Goal: Obtain resource: Obtain resource

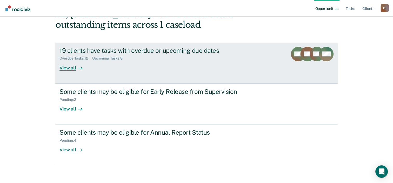
scroll to position [38, 0]
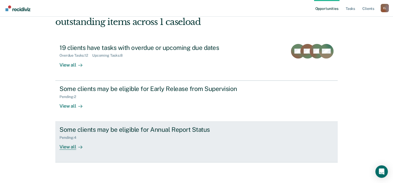
click at [115, 123] on link "Some clients may be eligible for Annual Report Status Pending : 4 View all" at bounding box center [196, 142] width 282 height 41
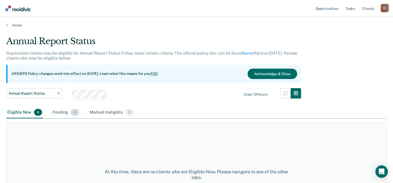
click at [58, 111] on div "Pending 4" at bounding box center [65, 112] width 29 height 11
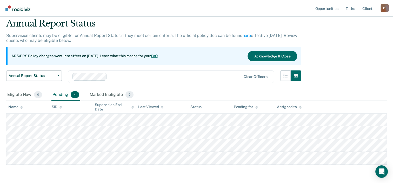
scroll to position [36, 0]
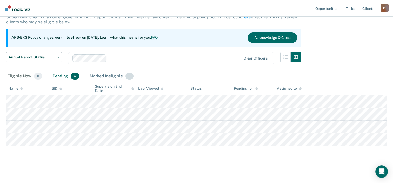
click at [101, 75] on div "Marked Ineligible 0" at bounding box center [112, 76] width 46 height 11
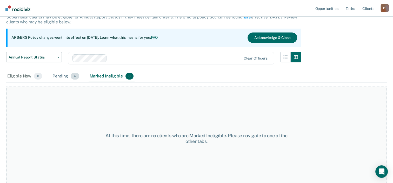
click at [58, 76] on div "Pending 4" at bounding box center [65, 76] width 29 height 11
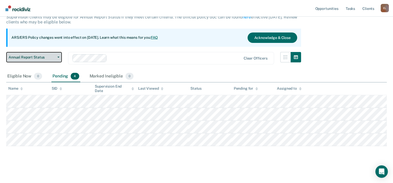
click at [59, 58] on button "Annual Report Status" at bounding box center [34, 57] width 56 height 10
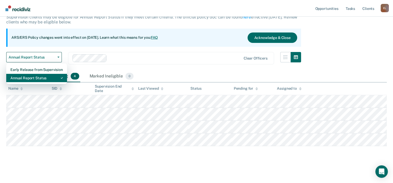
click at [38, 75] on div "Annual Report Status" at bounding box center [36, 78] width 52 height 8
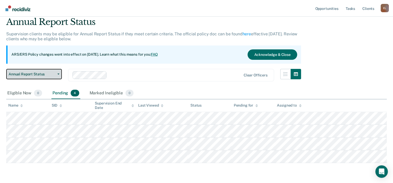
scroll to position [0, 0]
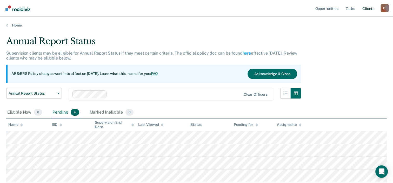
click at [368, 7] on link "Client s" at bounding box center [368, 8] width 14 height 17
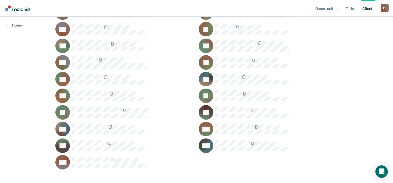
scroll to position [429, 0]
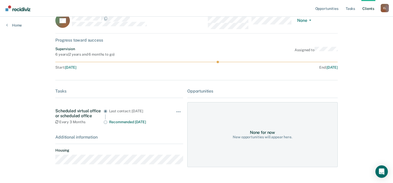
scroll to position [25, 0]
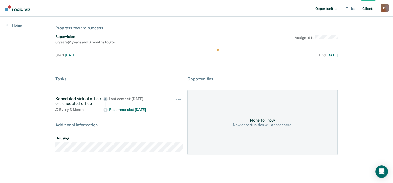
click at [326, 9] on link "Opportunities" at bounding box center [326, 8] width 25 height 17
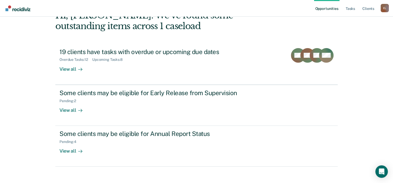
scroll to position [38, 0]
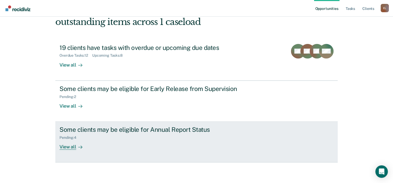
click at [97, 131] on div "Some clients may be eligible for Annual Report Status" at bounding box center [150, 130] width 182 height 8
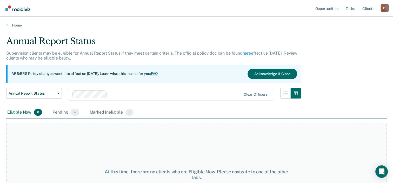
click at [14, 28] on main "Annual Report Status Supervision clients may be eligible for Annual Report Stat…" at bounding box center [196, 105] width 393 height 154
click at [15, 24] on link "Home" at bounding box center [196, 25] width 381 height 5
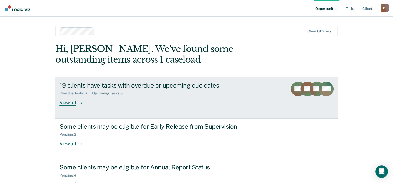
click at [77, 83] on div "19 clients have tasks with overdue or upcoming due dates" at bounding box center [150, 86] width 182 height 8
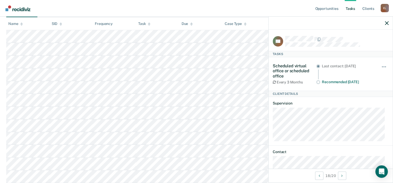
scroll to position [50, 0]
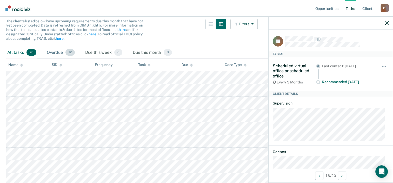
click at [57, 54] on div "Overdue 12" at bounding box center [61, 52] width 30 height 11
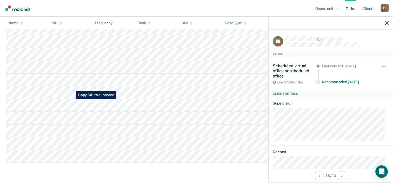
scroll to position [0, 0]
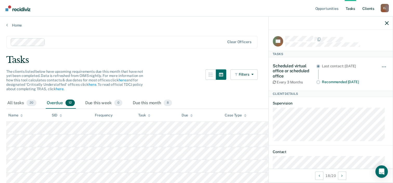
click at [370, 8] on link "Client s" at bounding box center [368, 8] width 14 height 17
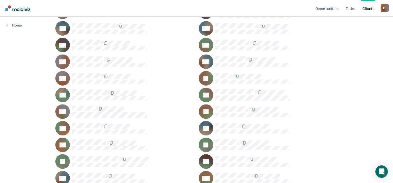
scroll to position [390, 0]
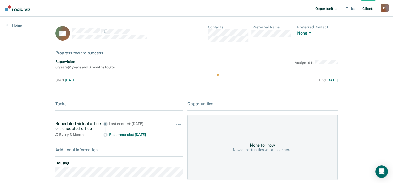
click at [338, 7] on link "Opportunities" at bounding box center [326, 8] width 25 height 17
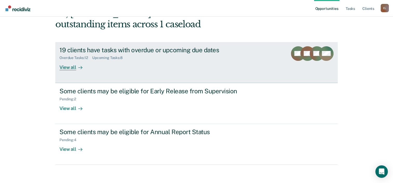
scroll to position [38, 0]
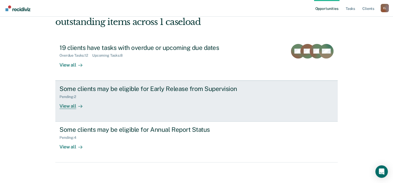
click at [171, 88] on div "Some clients may be eligible for Early Release from Supervision" at bounding box center [150, 89] width 182 height 8
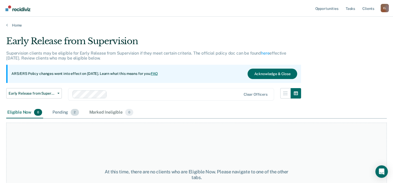
click at [72, 111] on span "2" at bounding box center [75, 112] width 8 height 7
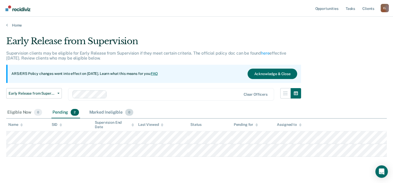
click at [119, 113] on div "Marked Ineligible 0" at bounding box center [111, 112] width 46 height 11
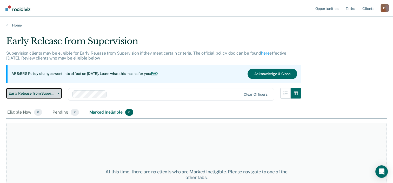
click at [54, 93] on span "Early Release from Supervision" at bounding box center [32, 93] width 47 height 4
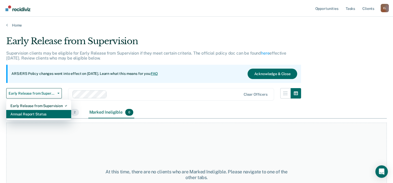
click at [40, 111] on div "Annual Report Status" at bounding box center [38, 114] width 57 height 8
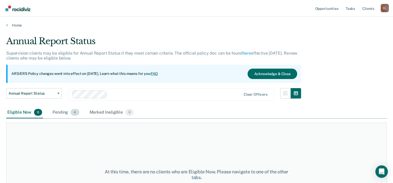
click at [73, 114] on span "4" at bounding box center [75, 112] width 8 height 7
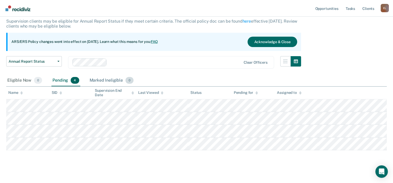
scroll to position [36, 0]
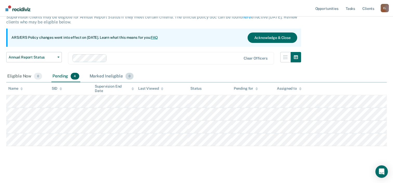
click at [128, 73] on span "0" at bounding box center [129, 76] width 8 height 7
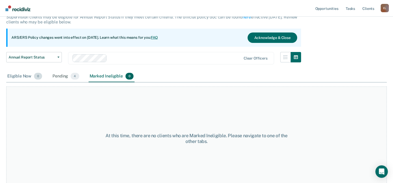
click at [27, 76] on div "Eligible Now 0" at bounding box center [24, 76] width 37 height 11
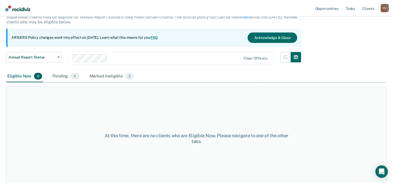
scroll to position [0, 0]
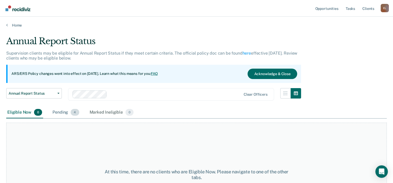
click at [65, 111] on div "Pending 4" at bounding box center [65, 112] width 29 height 11
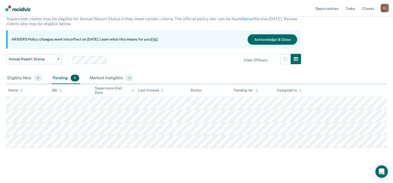
scroll to position [36, 0]
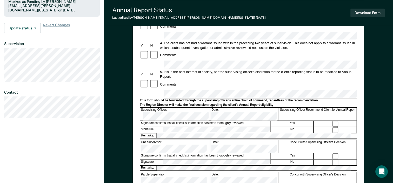
scroll to position [104, 0]
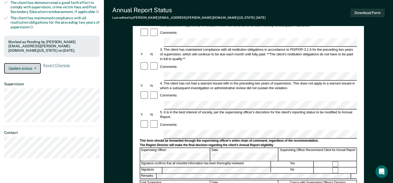
click at [37, 65] on button "Update status" at bounding box center [22, 68] width 37 height 10
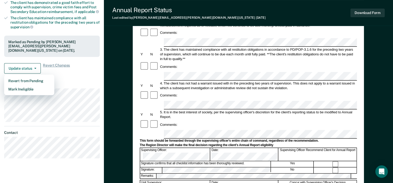
click at [79, 75] on article "LL Annual Report Status Pending Requirements validated by OIMS data Has success…" at bounding box center [52, 44] width 96 height 229
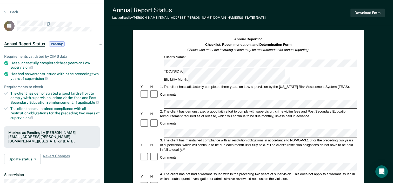
scroll to position [26, 0]
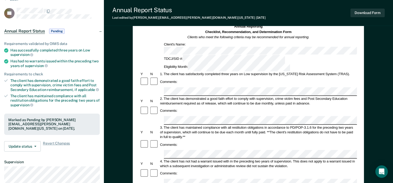
drag, startPoint x: 195, startPoint y: 53, endPoint x: 318, endPoint y: 33, distance: 124.7
click at [318, 33] on div "Annual Reporting Checklist, Recommendation, and Determination Form Clients who …" at bounding box center [248, 32] width 217 height 16
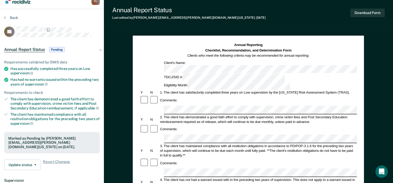
scroll to position [0, 0]
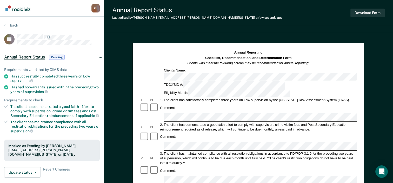
click at [190, 122] on div "2. The client has demonstrated a good faith effort to comply with supervision, …" at bounding box center [258, 126] width 198 height 9
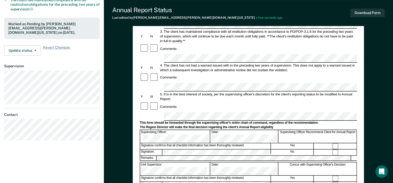
scroll to position [20, 0]
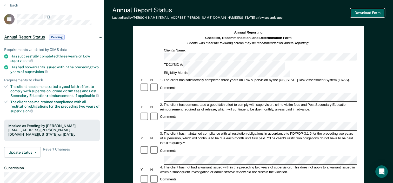
click at [370, 12] on button "Download Form" at bounding box center [367, 13] width 34 height 9
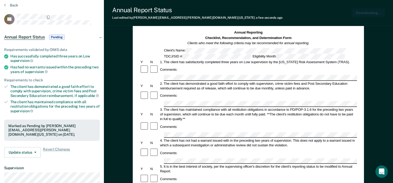
scroll to position [0, 0]
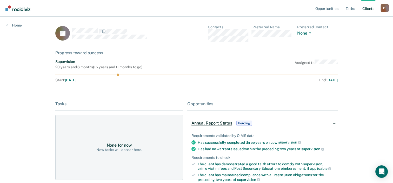
click at [57, 33] on icon at bounding box center [59, 33] width 11 height 16
click at [16, 25] on link "Home" at bounding box center [14, 25] width 16 height 5
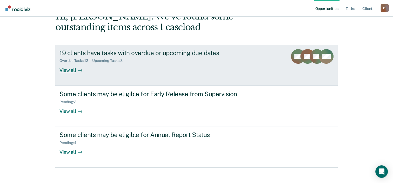
scroll to position [38, 0]
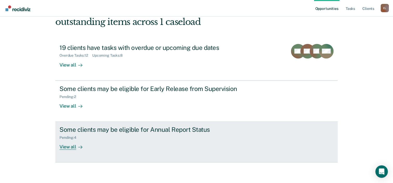
click at [115, 127] on div "Some clients may be eligible for Annual Report Status" at bounding box center [150, 130] width 182 height 8
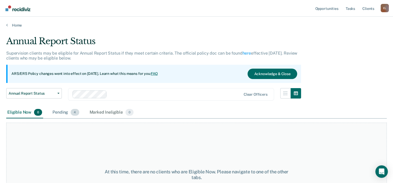
click at [64, 113] on div "Pending 4" at bounding box center [65, 112] width 29 height 11
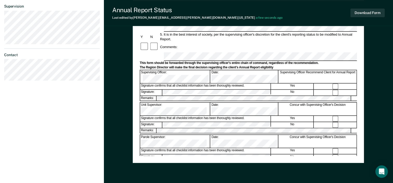
scroll to position [182, 0]
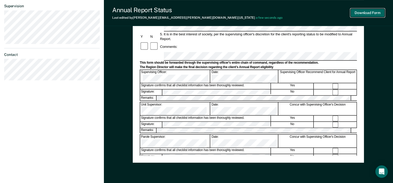
click at [356, 13] on button "Download Form" at bounding box center [367, 13] width 34 height 9
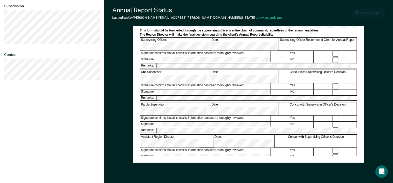
scroll to position [0, 0]
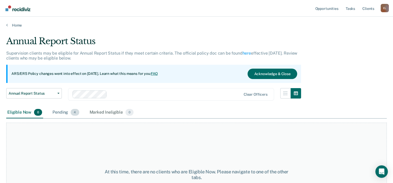
click at [58, 110] on div "Pending 4" at bounding box center [65, 112] width 29 height 11
